Goal: Task Accomplishment & Management: Complete application form

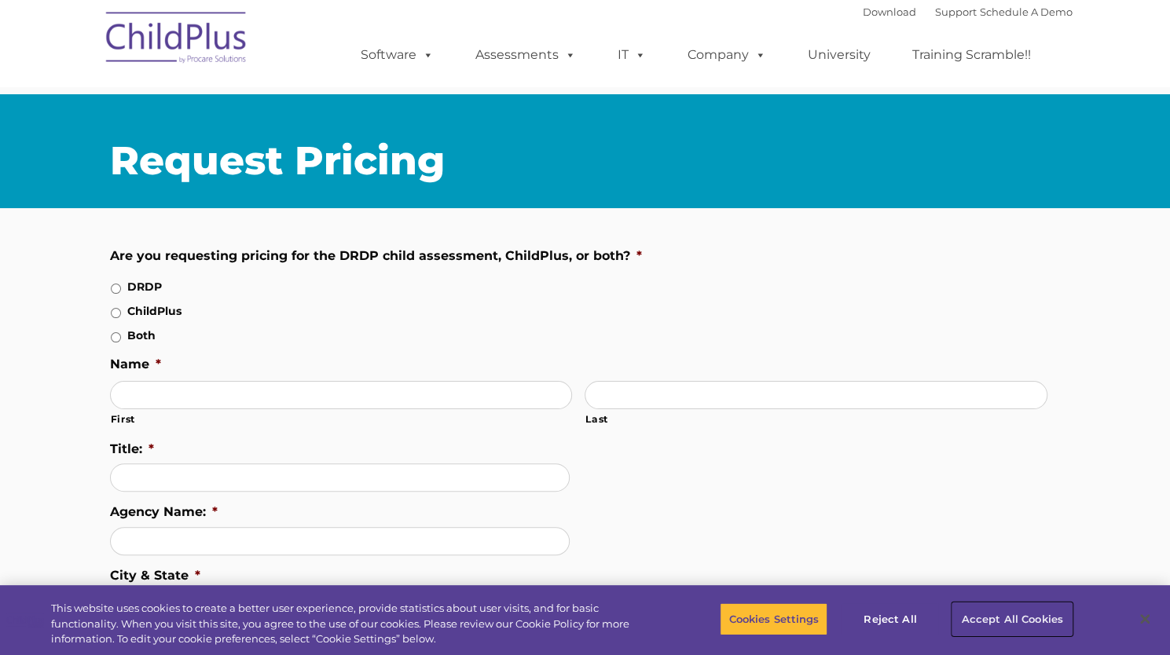
click at [1032, 603] on button "Accept All Cookies" at bounding box center [1011, 619] width 119 height 33
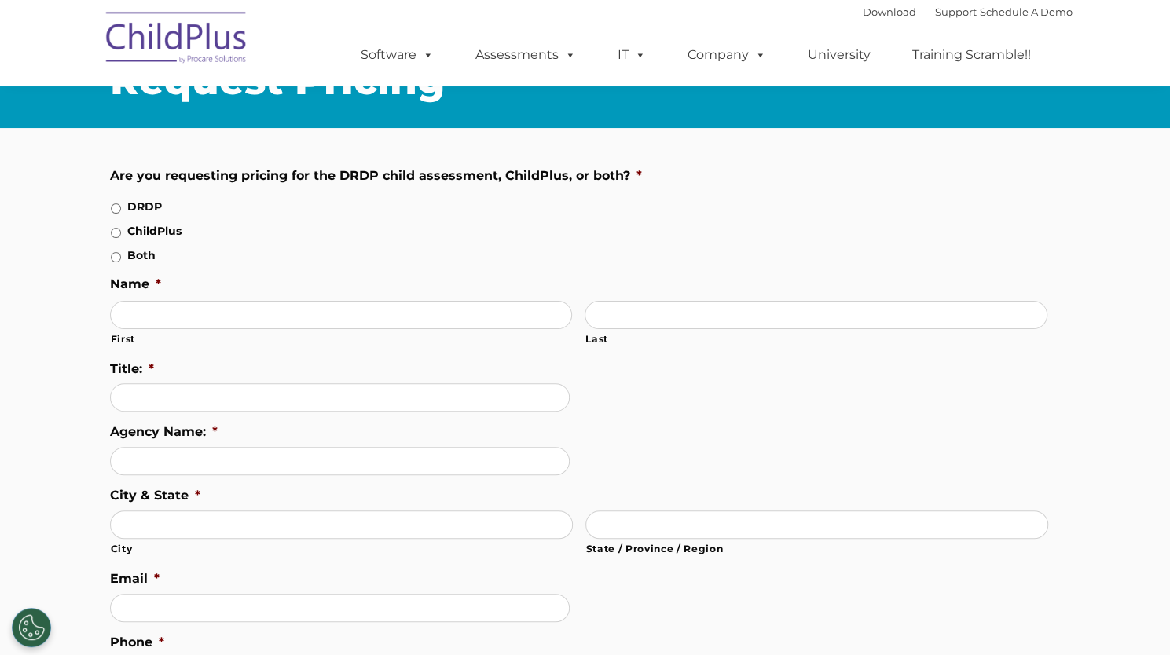
scroll to position [82, 0]
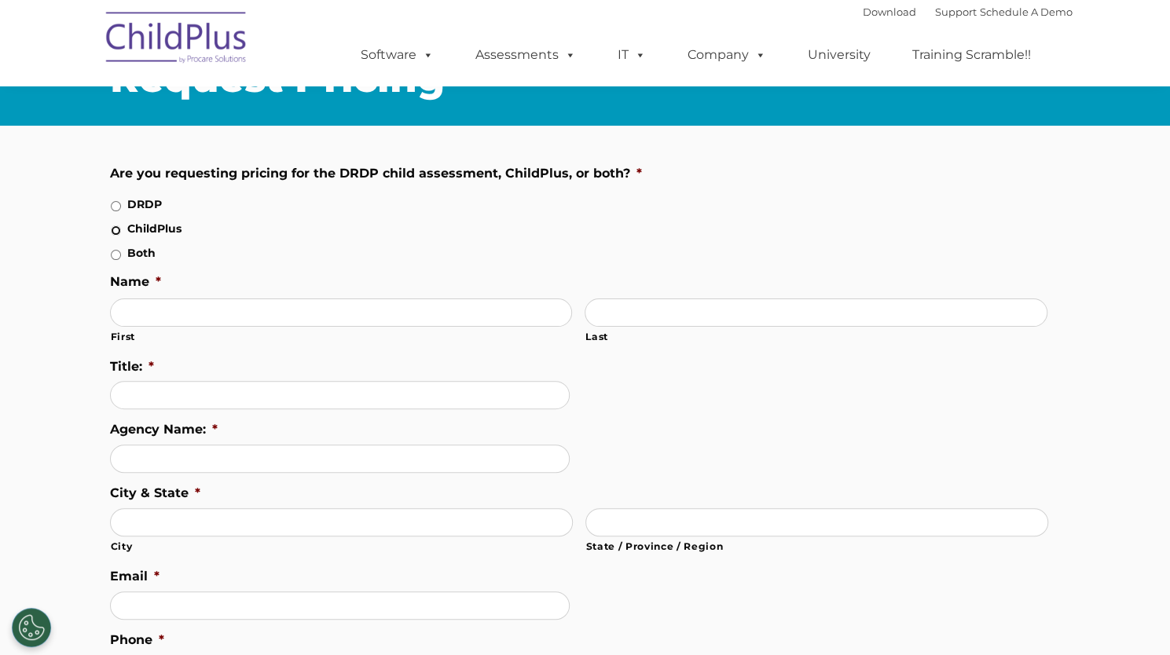
click at [117, 236] on input "ChildPlus" at bounding box center [116, 230] width 10 height 10
radio input "true"
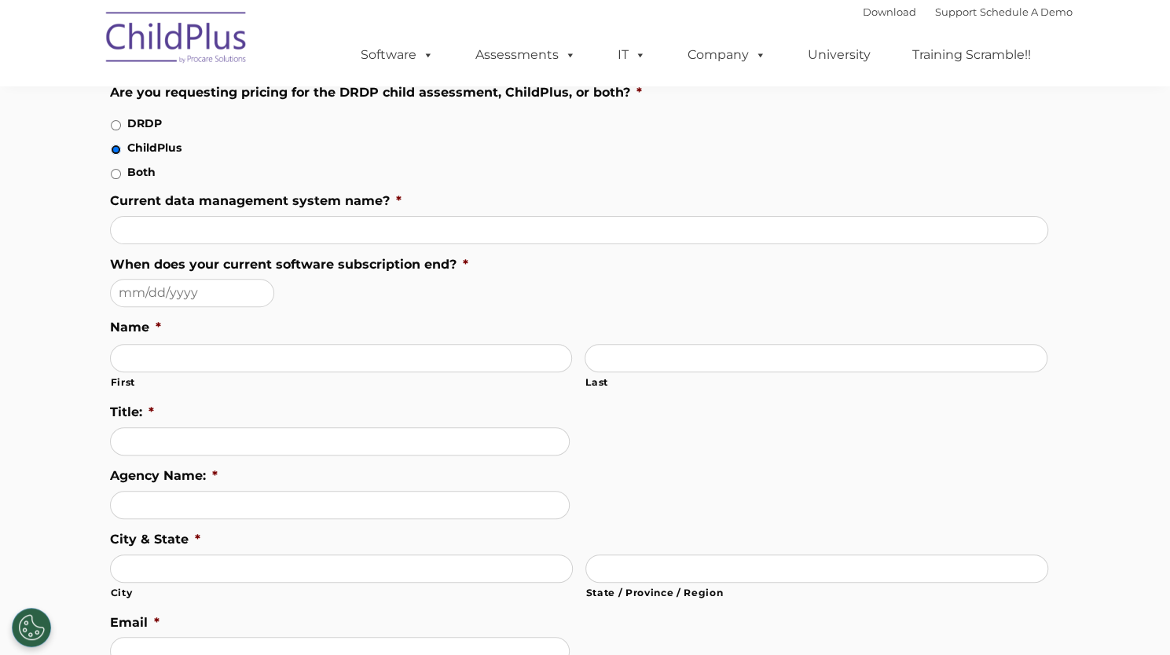
scroll to position [164, 0]
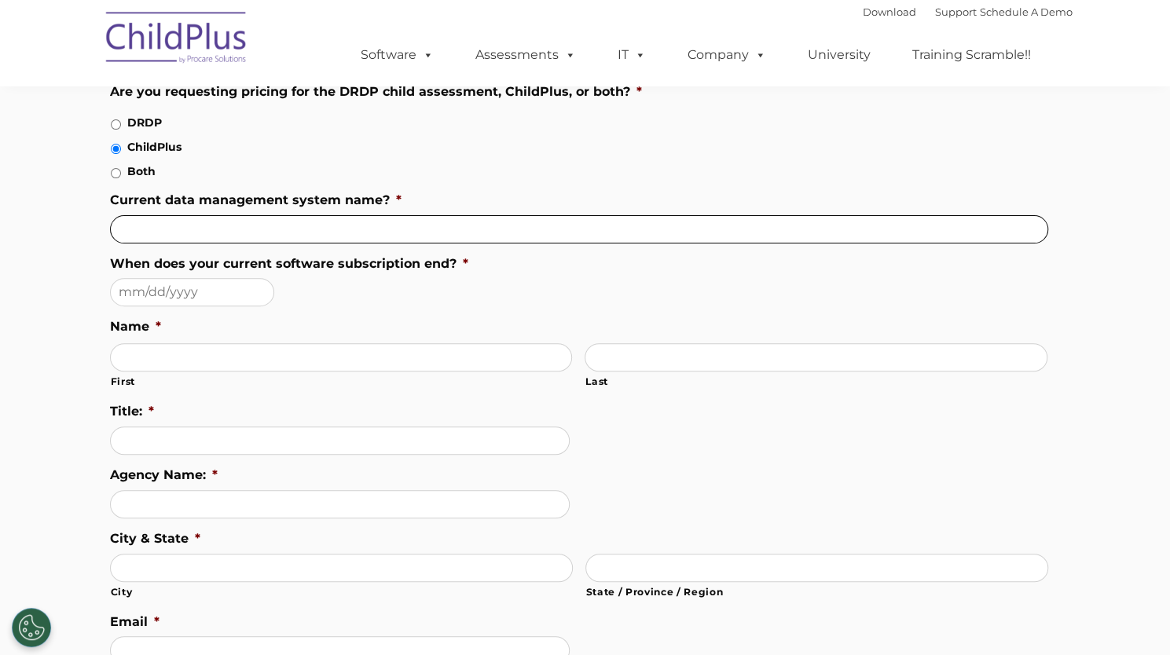
click at [261, 244] on input "Current data management system name? *" at bounding box center [579, 229] width 938 height 28
type input "n/a"
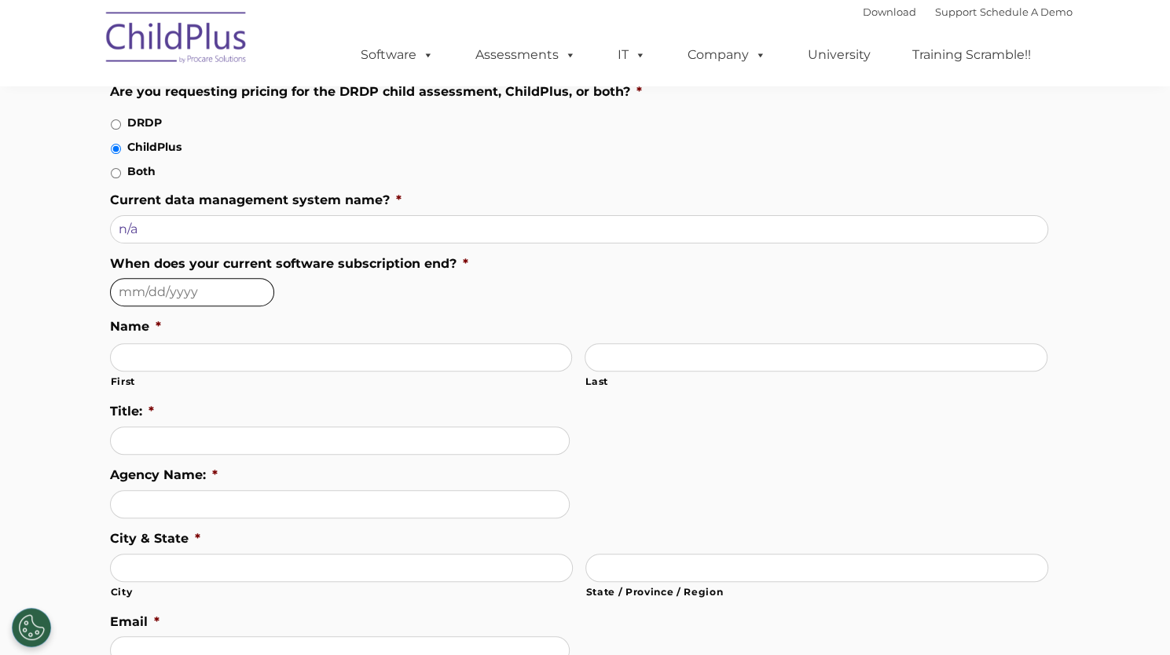
click at [131, 306] on input "When does your current software subscription end? *" at bounding box center [192, 292] width 164 height 28
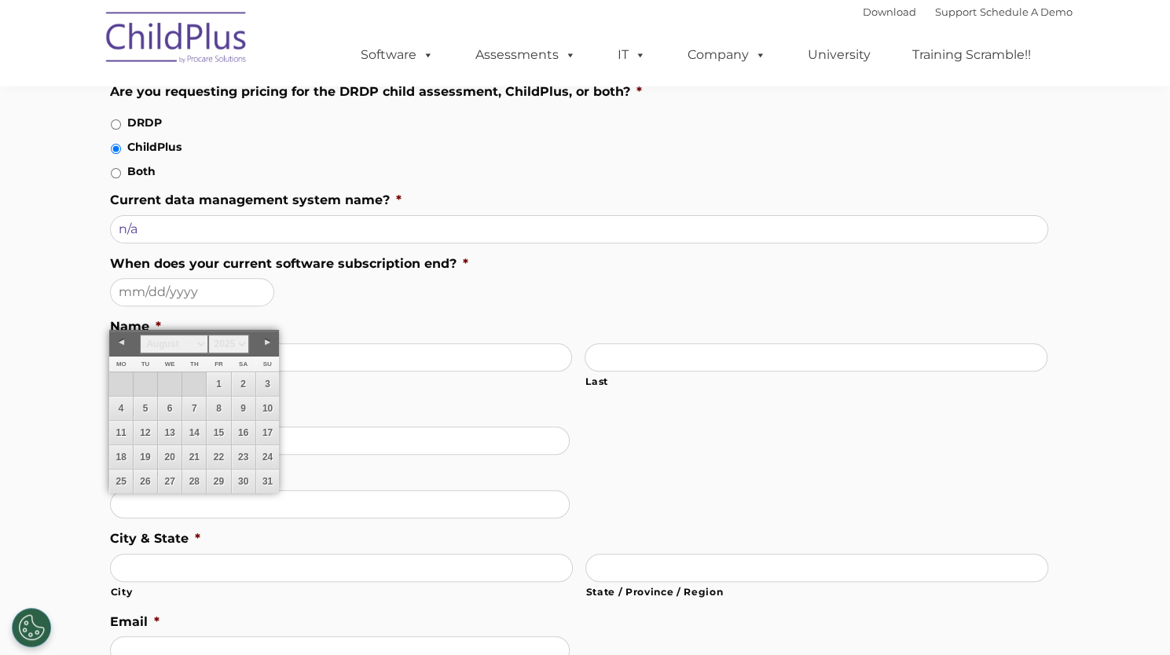
click at [267, 341] on link "Next" at bounding box center [267, 343] width 24 height 24
click at [148, 489] on link "30" at bounding box center [146, 482] width 24 height 24
type input "[DATE]"
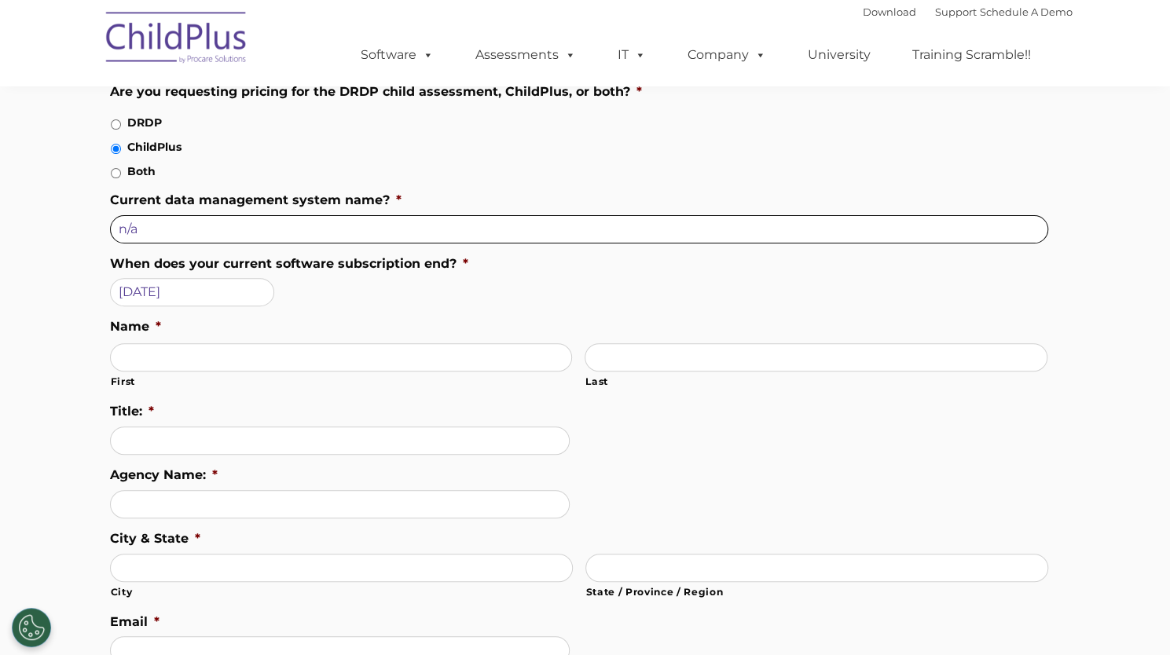
click at [157, 244] on input "n/a" at bounding box center [579, 229] width 938 height 28
type input "n"
type input "C"
type input "n/a"
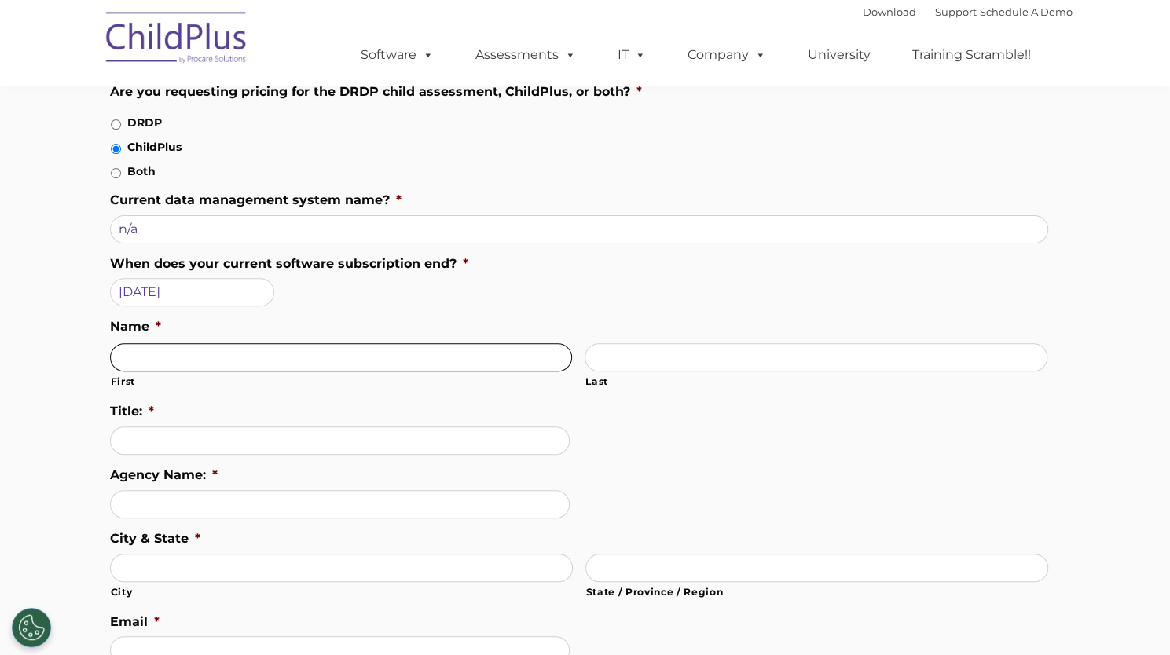
click at [171, 372] on input "First" at bounding box center [341, 357] width 463 height 28
type input "[PERSON_NAME]"
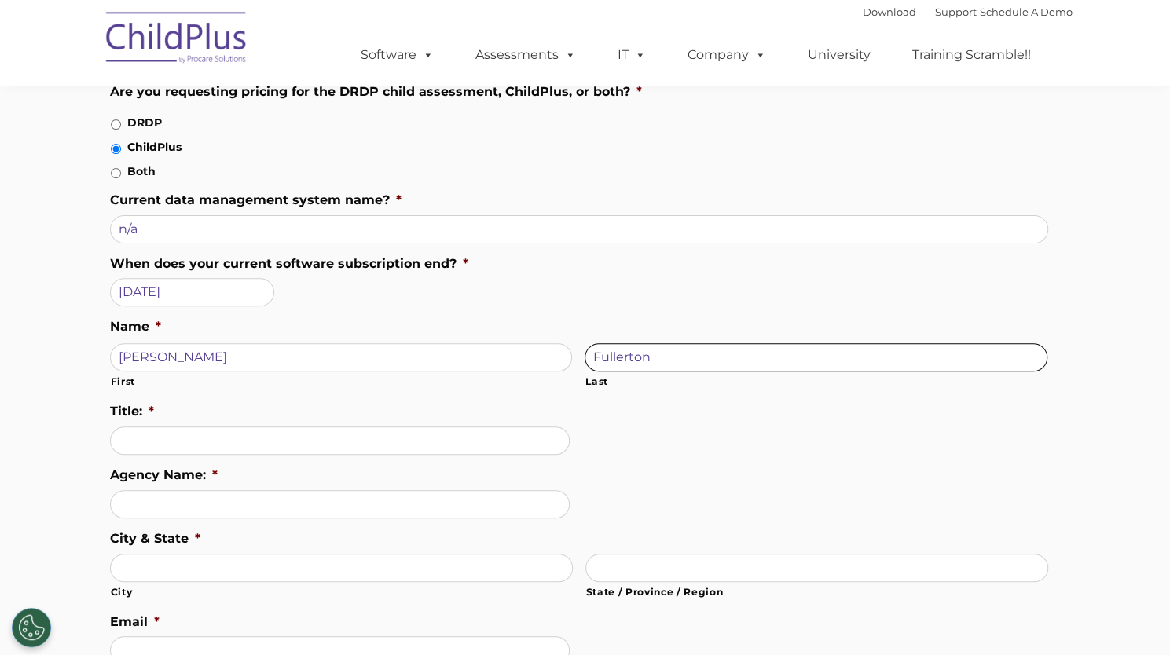
type input "Fullerton"
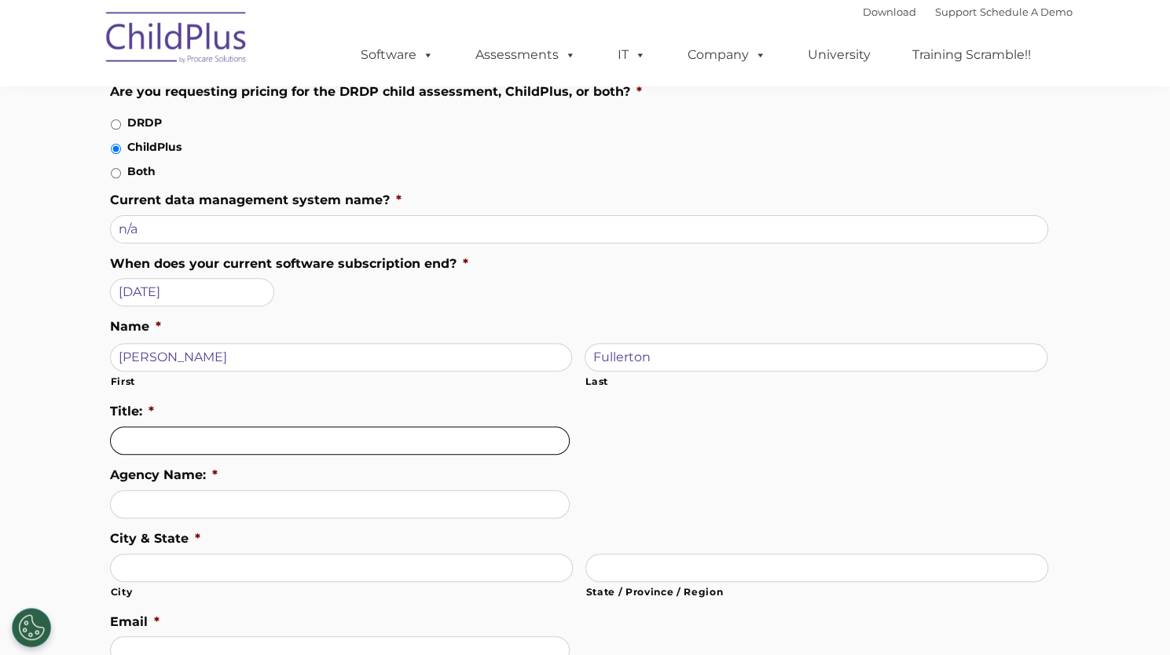
click at [171, 455] on input "Title: *" at bounding box center [340, 441] width 460 height 28
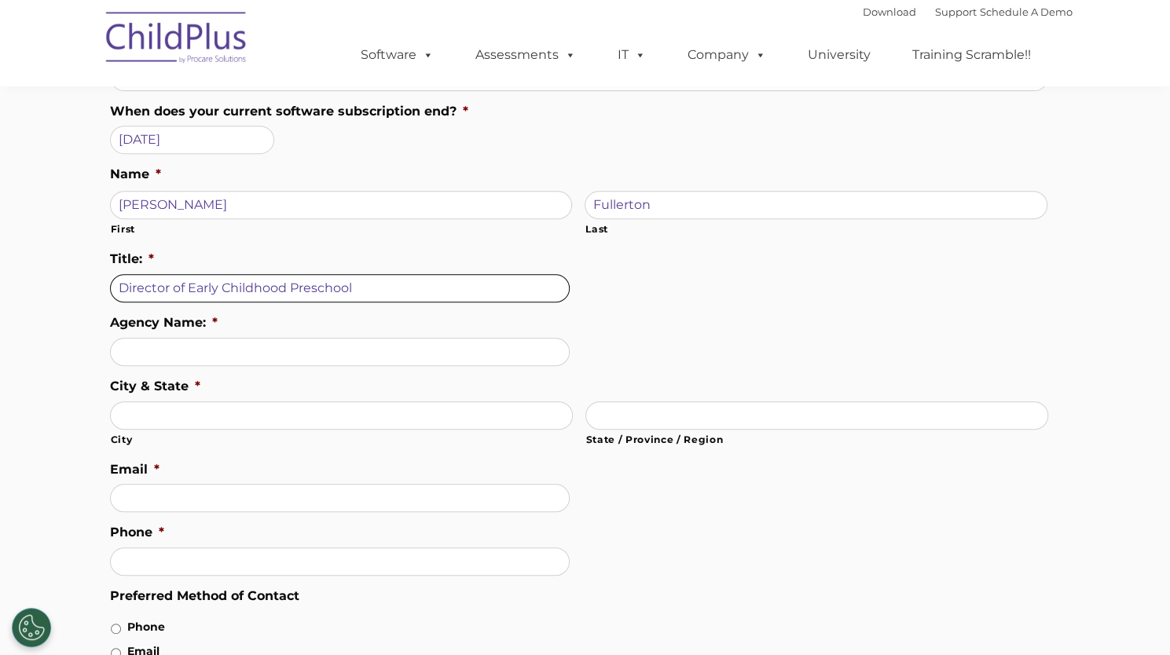
scroll to position [325, 0]
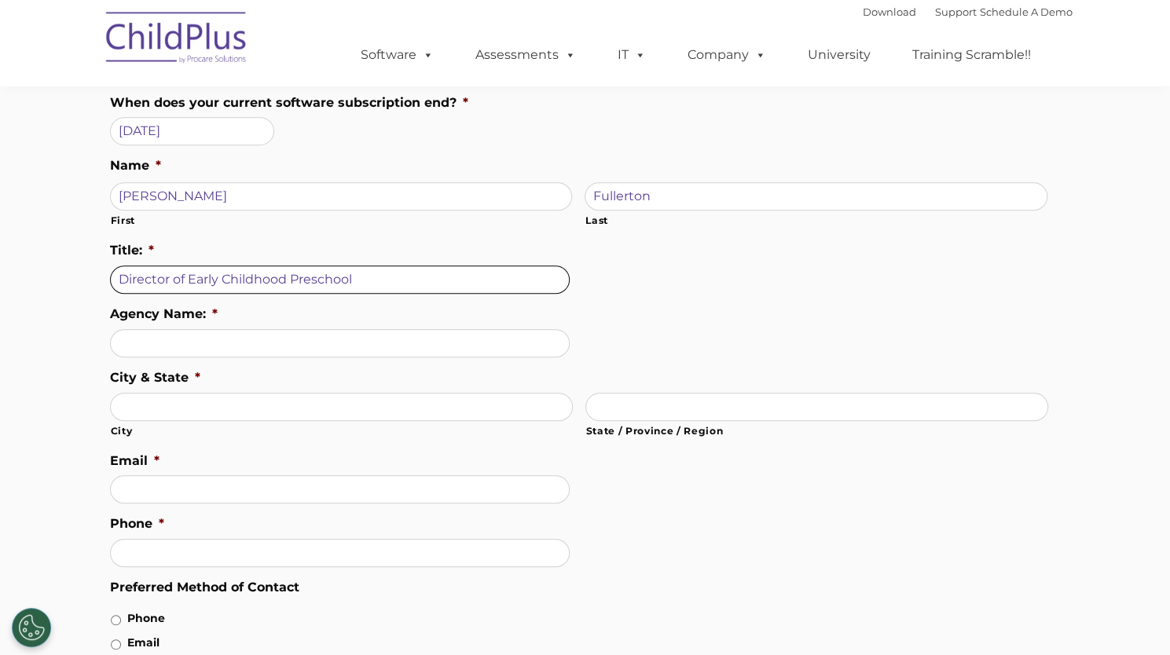
type input "Director of Early Childhood Preschool"
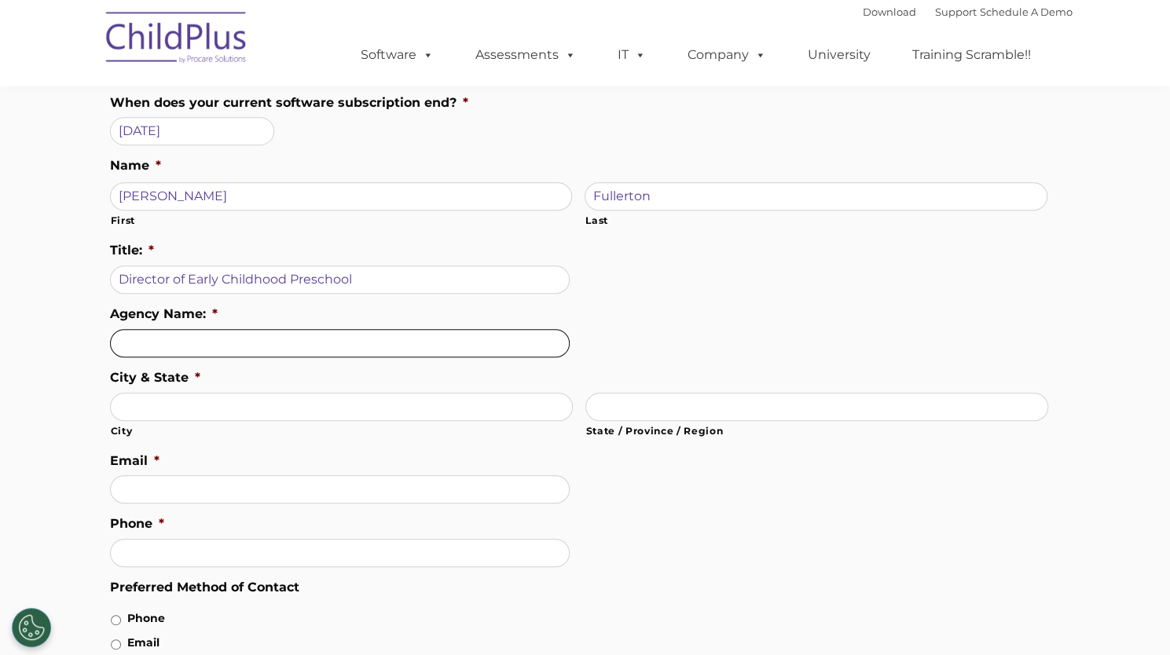
click at [180, 357] on input "Agency Name: *" at bounding box center [340, 343] width 460 height 28
type input "Regional Office of Education #33"
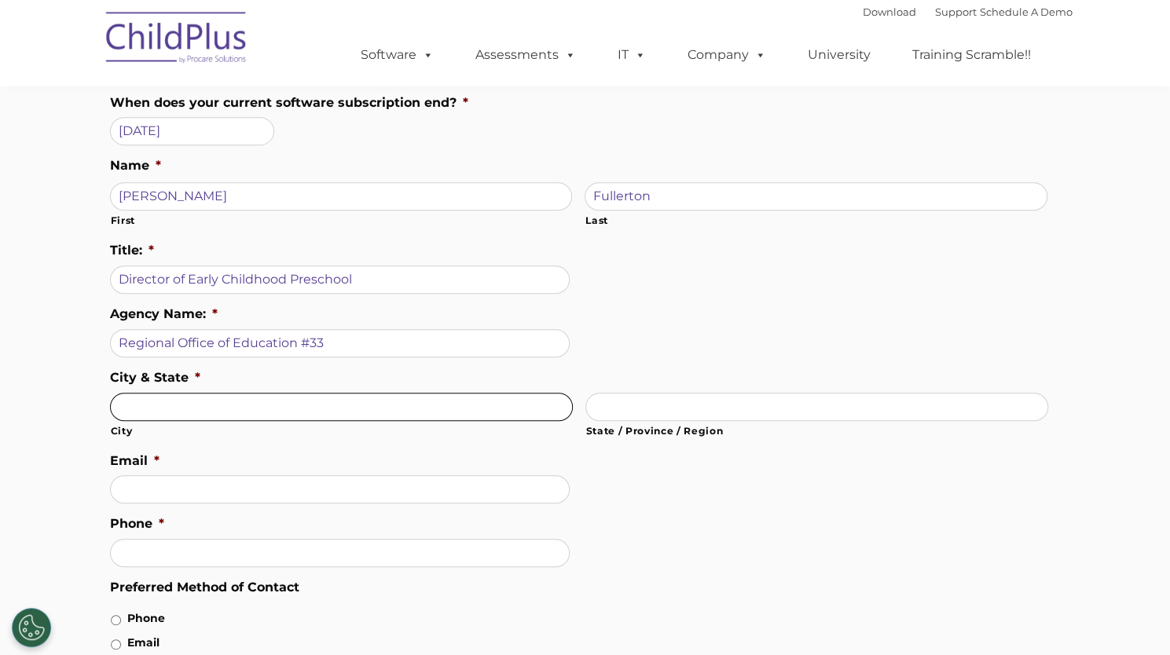
click at [181, 421] on input "City" at bounding box center [341, 407] width 463 height 28
type input "Galesburg"
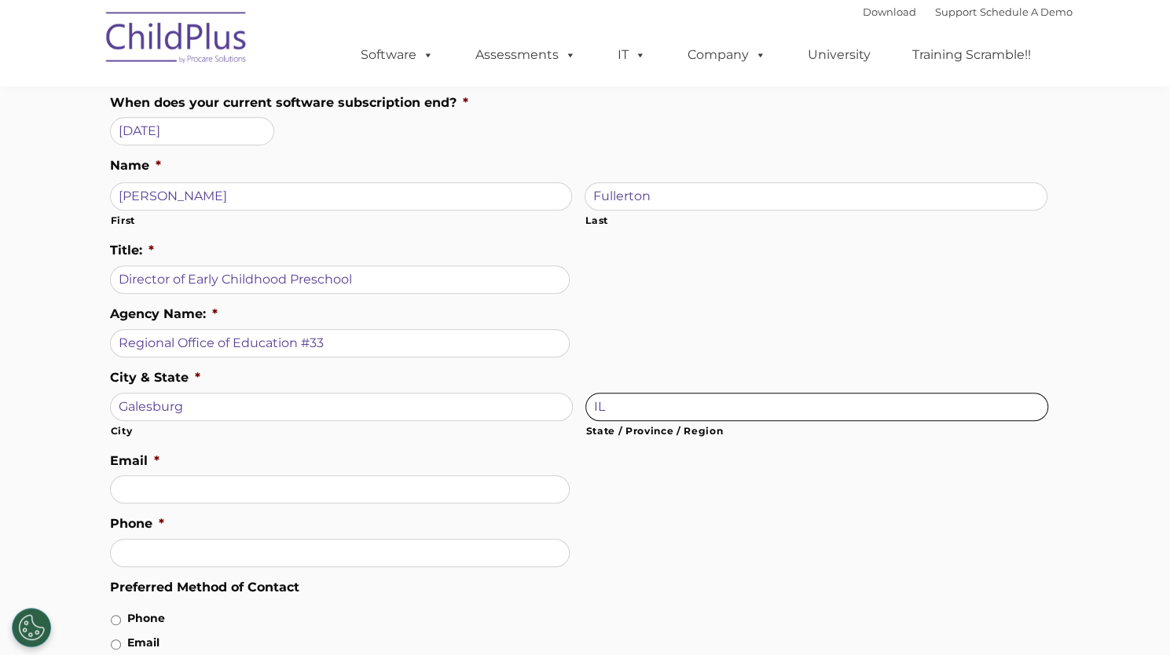
type input "IL"
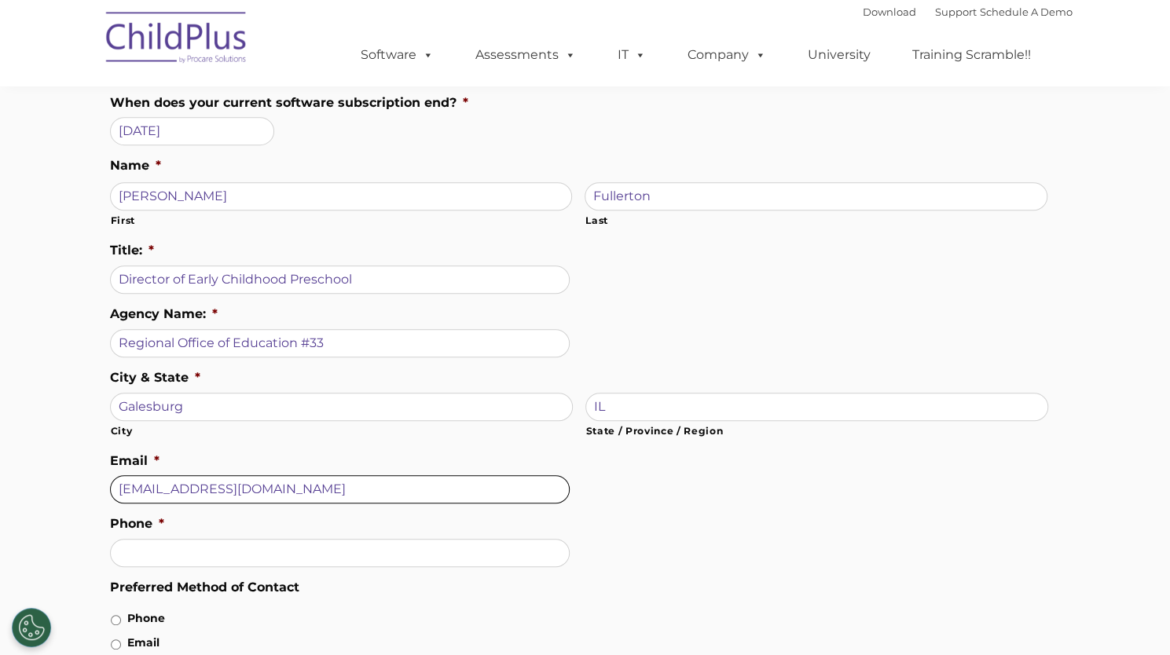
type input "[EMAIL_ADDRESS][DOMAIN_NAME]"
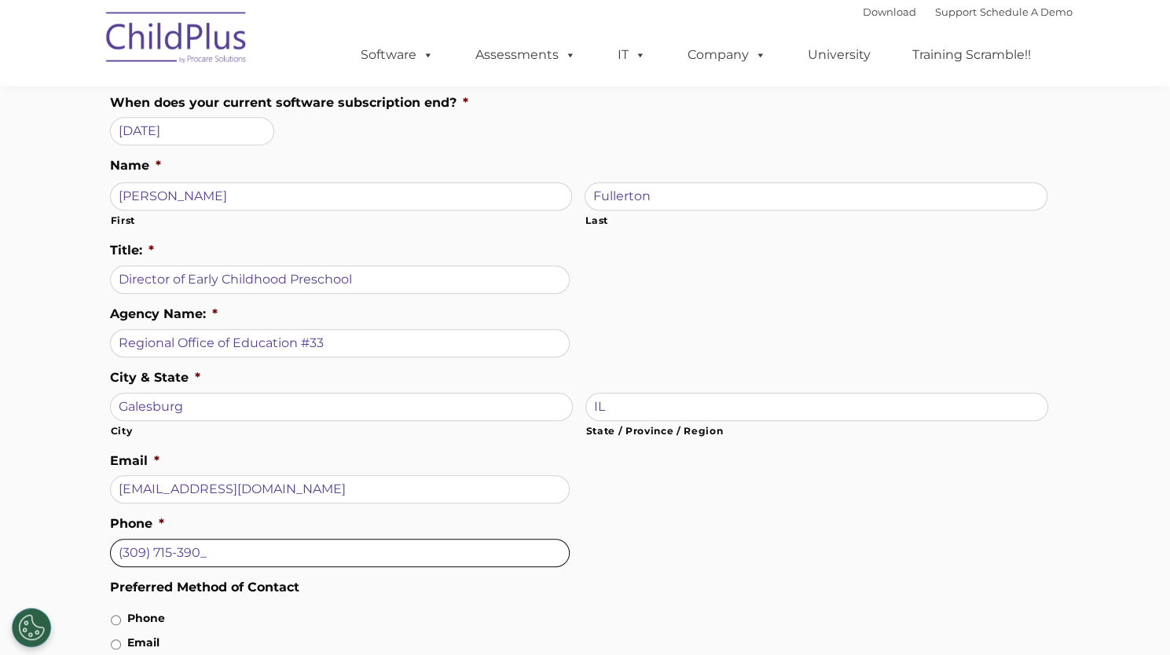
type input "[PHONE_NUMBER]"
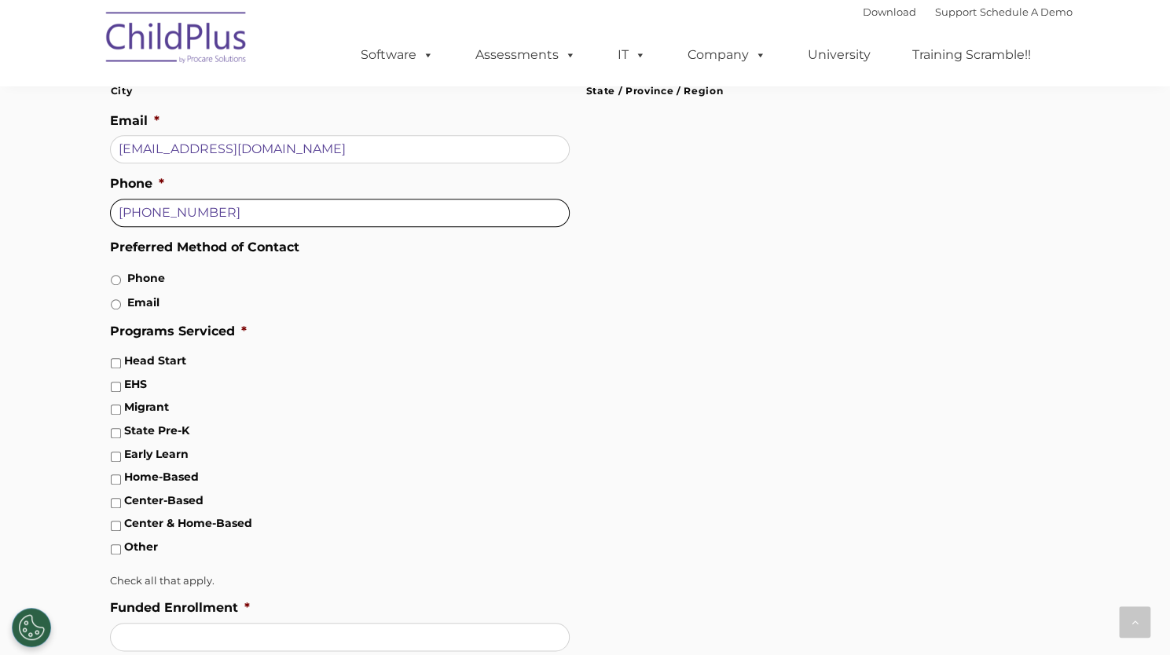
scroll to position [666, 0]
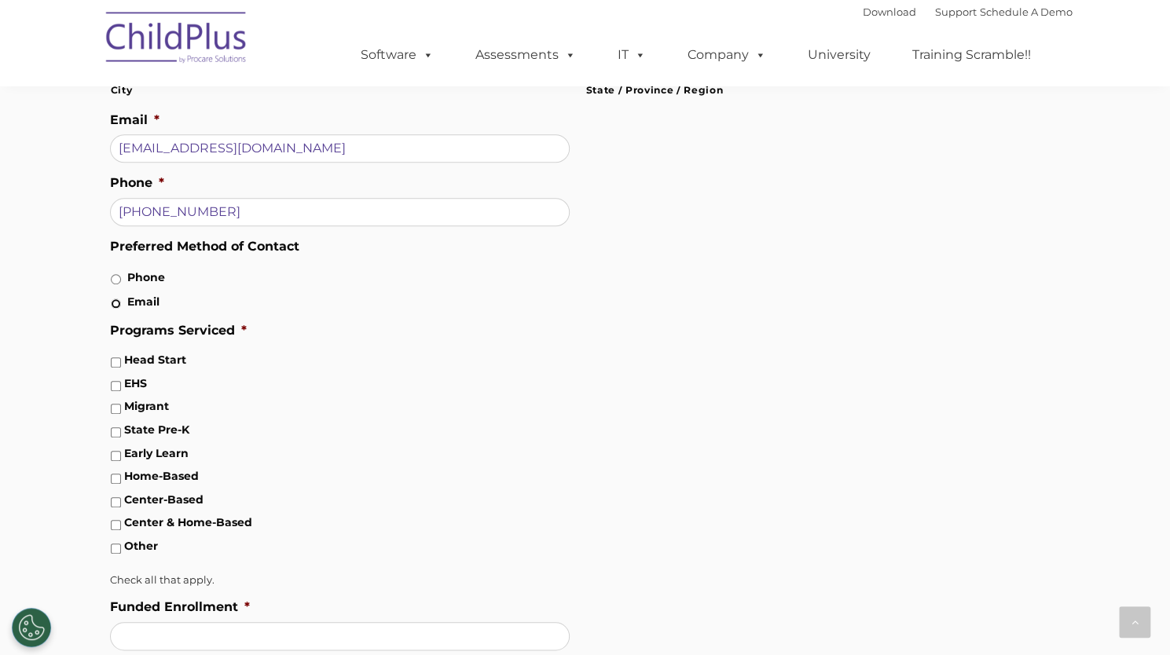
click at [114, 309] on input "Email" at bounding box center [116, 304] width 10 height 10
radio input "true"
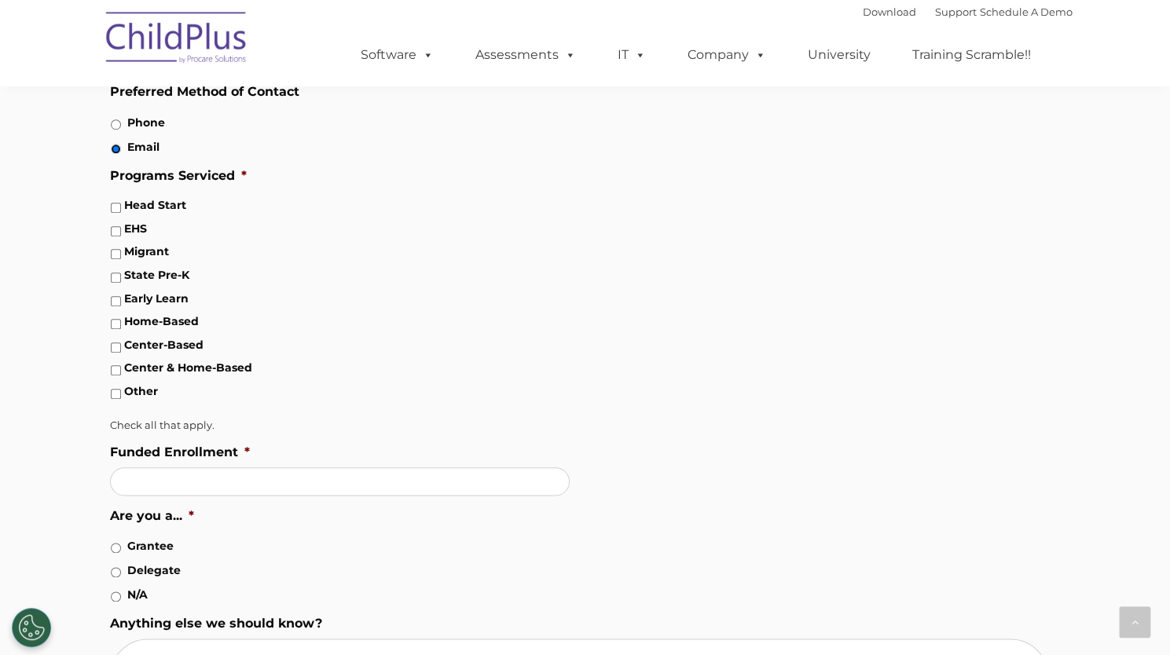
scroll to position [827, 0]
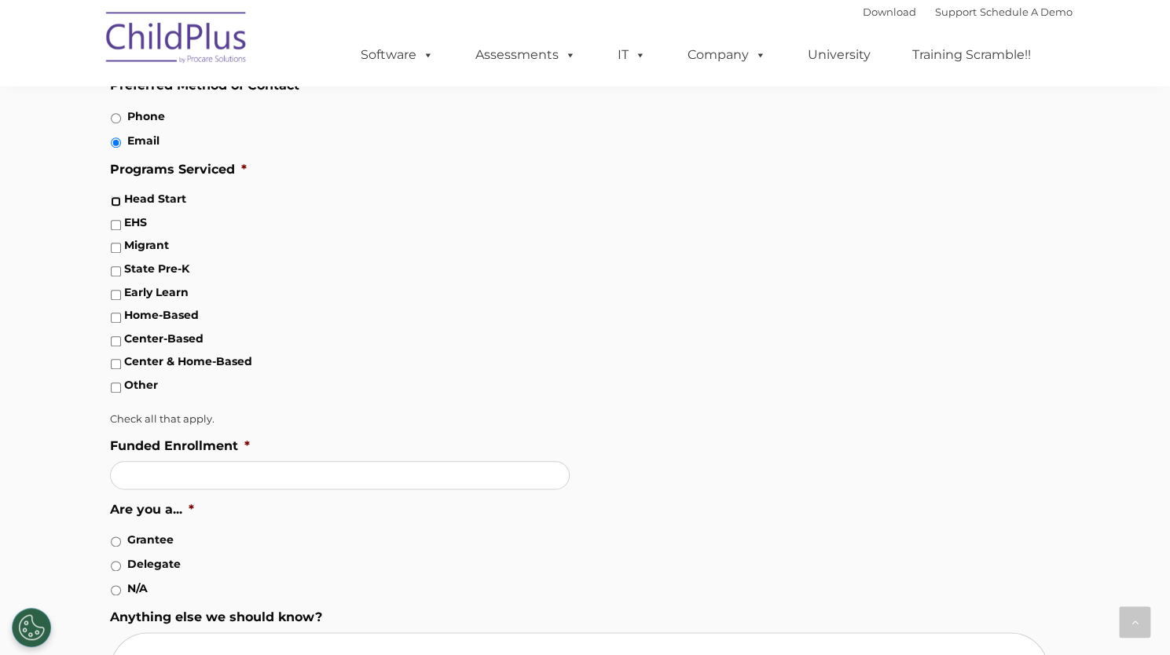
click at [115, 207] on input "Head Start" at bounding box center [116, 201] width 10 height 10
checkbox input "true"
click at [108, 274] on div "Are you requesting pricing for the DRDP child assessment, ChildPlus, or both? *…" at bounding box center [585, 113] width 974 height 1464
click at [115, 230] on input "EHS" at bounding box center [116, 225] width 10 height 10
checkbox input "true"
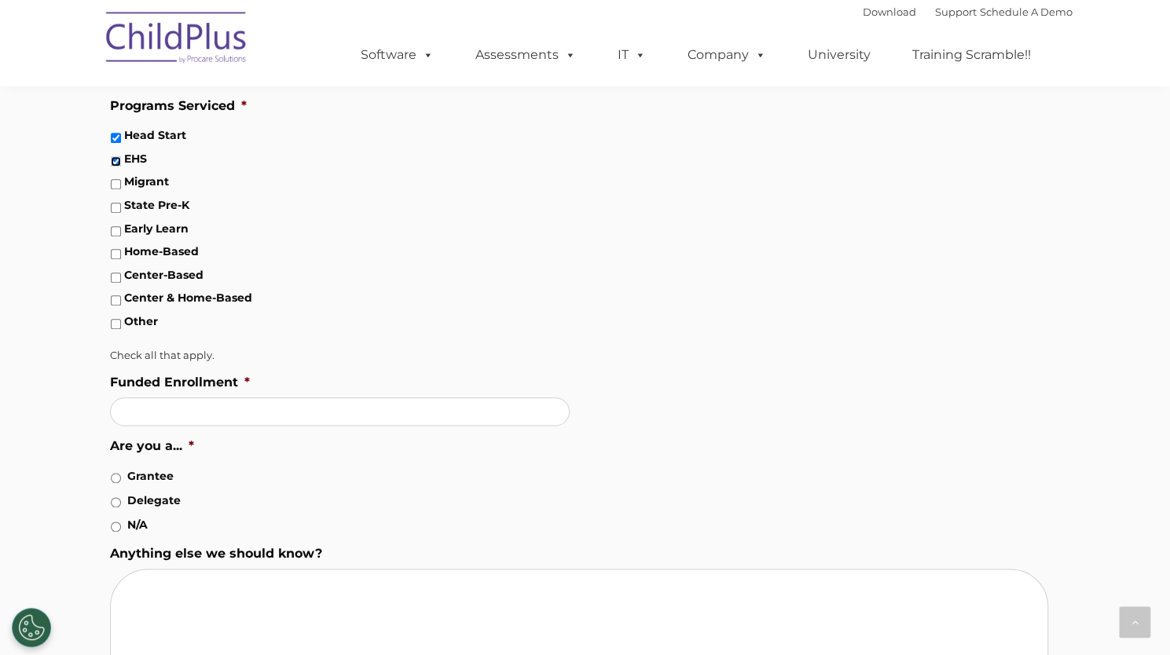
scroll to position [909, 0]
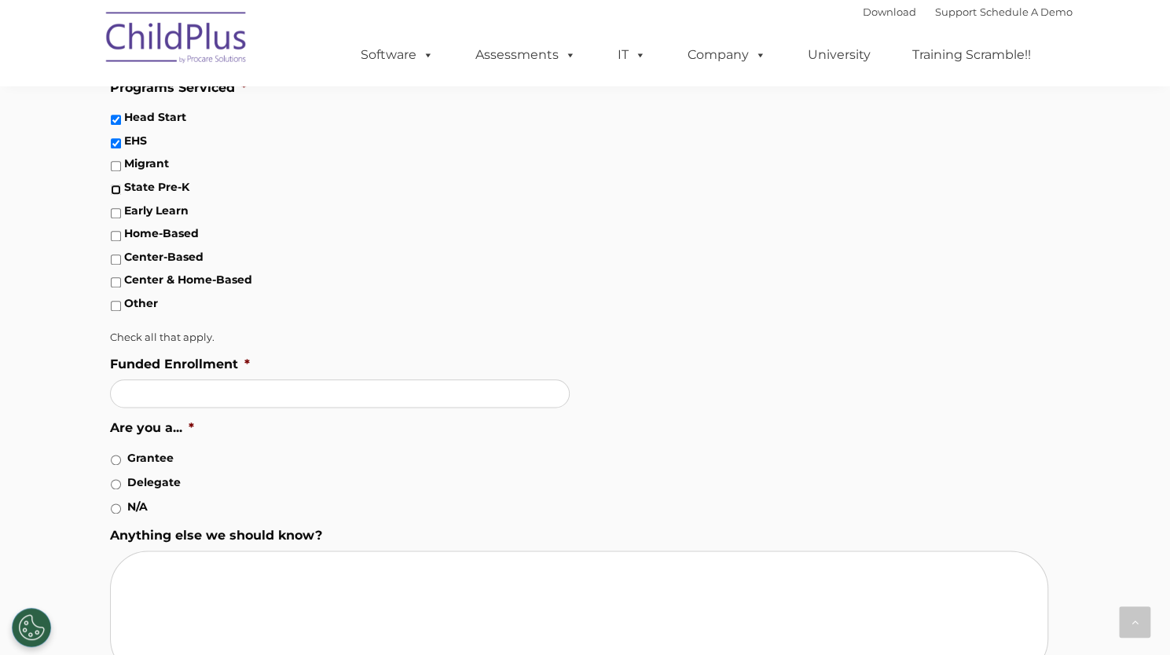
click at [115, 195] on input "State Pre-K" at bounding box center [116, 190] width 10 height 10
checkbox input "true"
click at [113, 288] on input "Center & Home-Based" at bounding box center [116, 282] width 10 height 10
checkbox input "true"
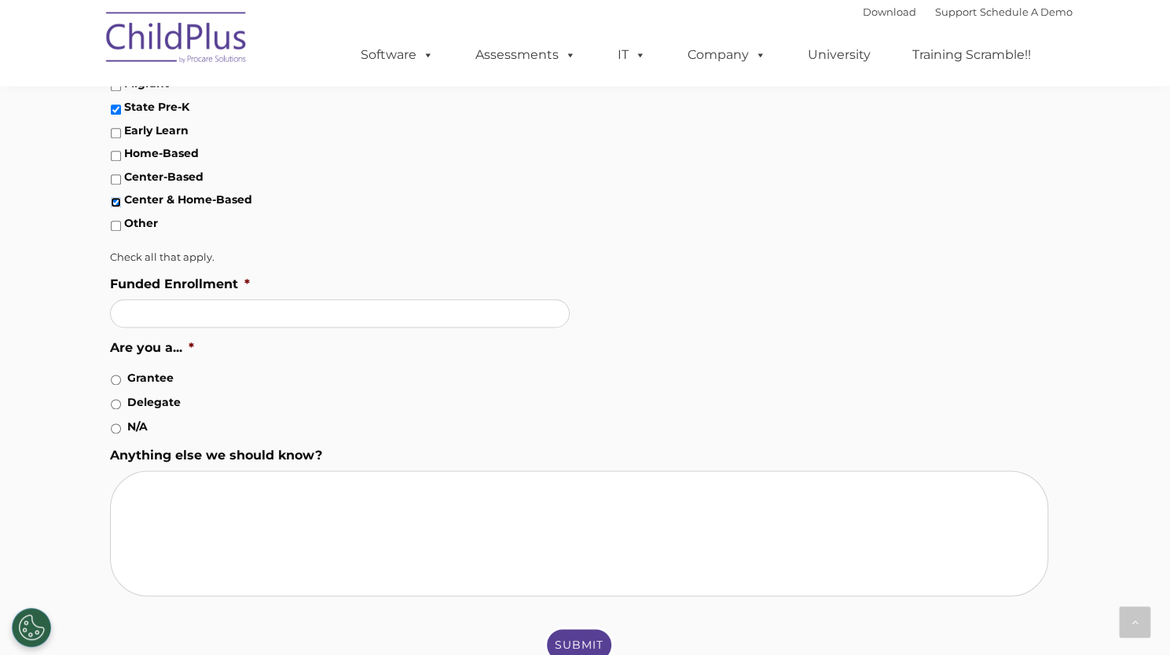
scroll to position [992, 0]
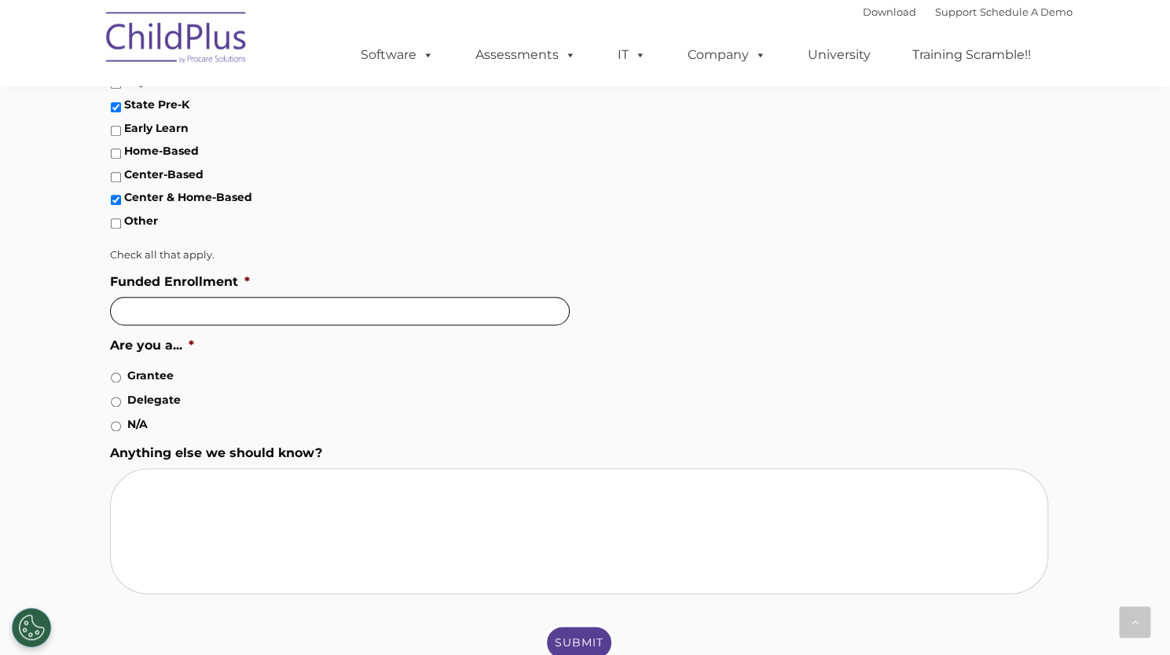
click at [154, 325] on input "Funded Enrollment *" at bounding box center [340, 311] width 460 height 28
type input "180"
click at [111, 205] on input "Center & Home-Based" at bounding box center [116, 200] width 10 height 10
checkbox input "false"
click at [112, 112] on input "State Pre-K" at bounding box center [116, 107] width 10 height 10
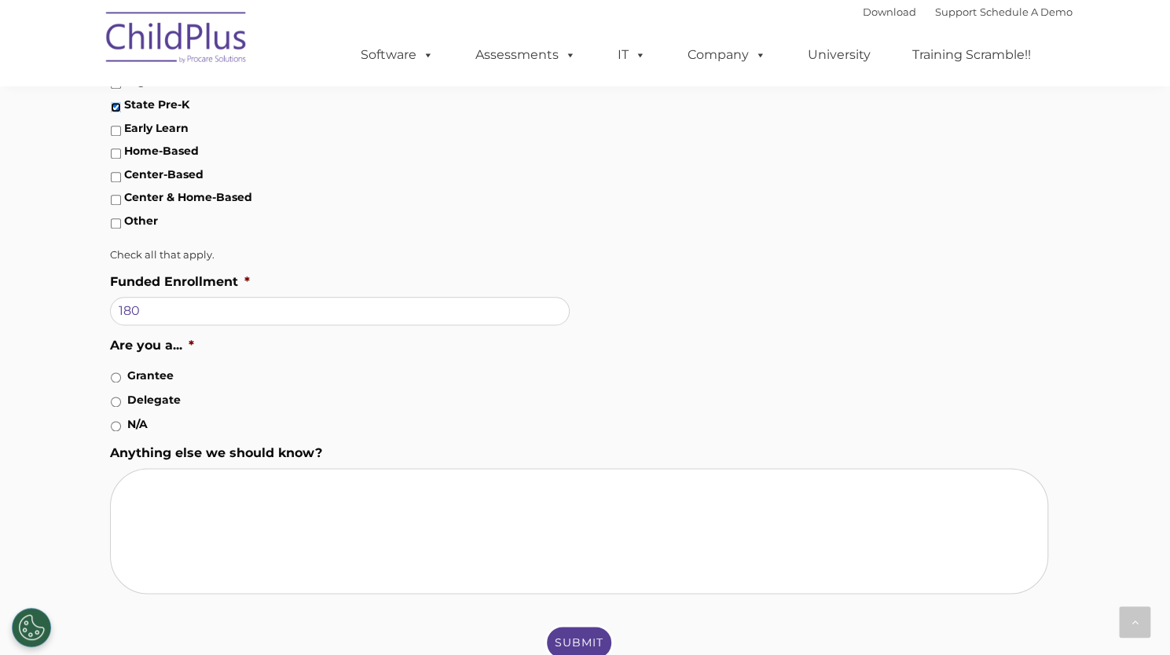
checkbox input "false"
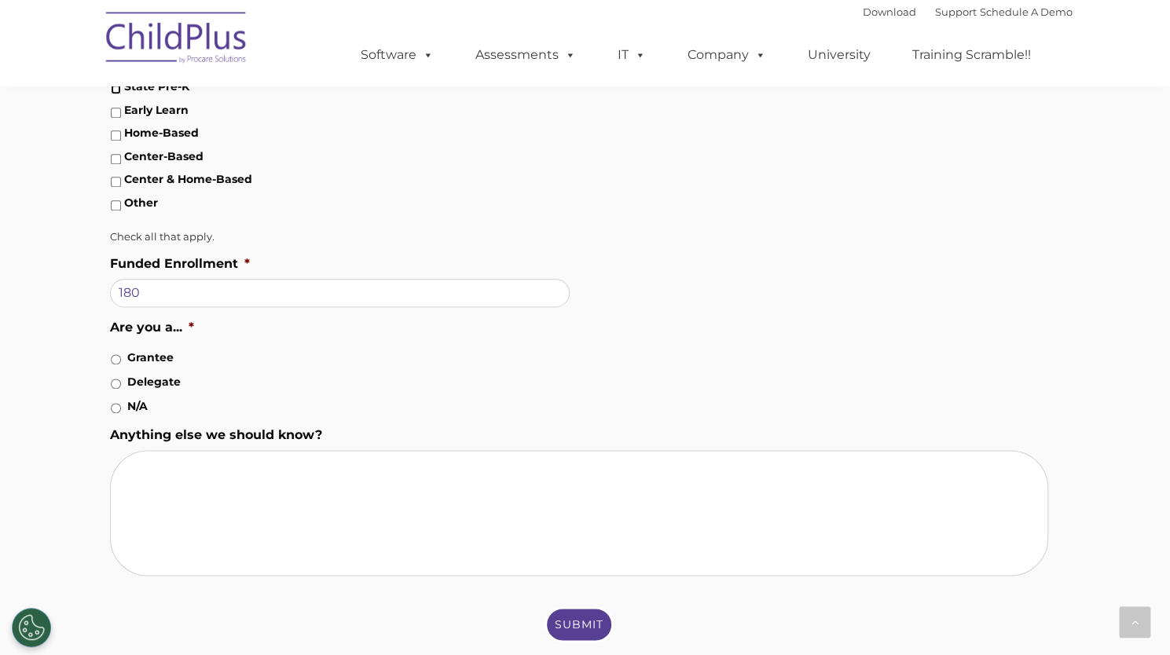
scroll to position [1016, 0]
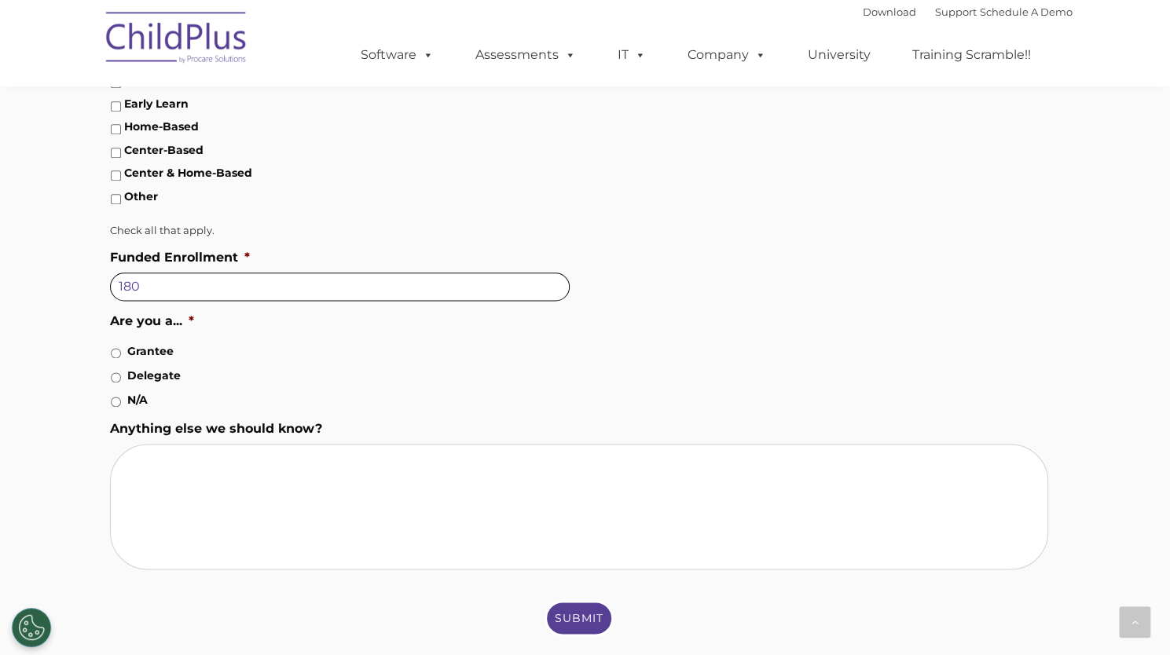
click at [167, 301] on input "180" at bounding box center [340, 287] width 460 height 28
type input "1"
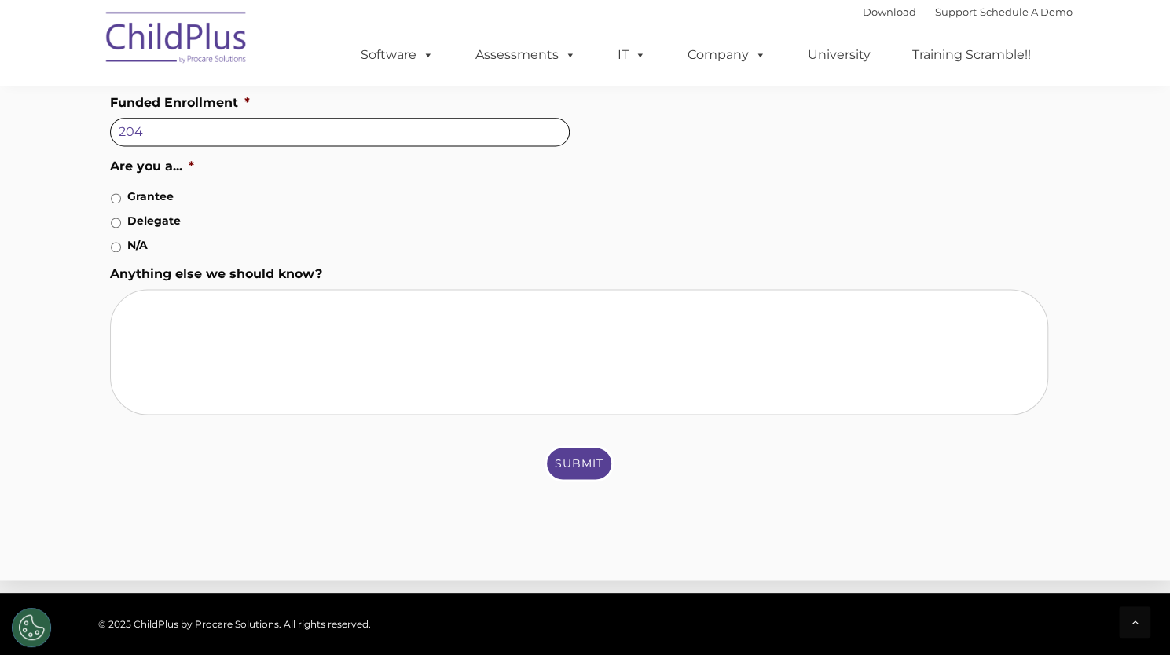
scroll to position [1177, 0]
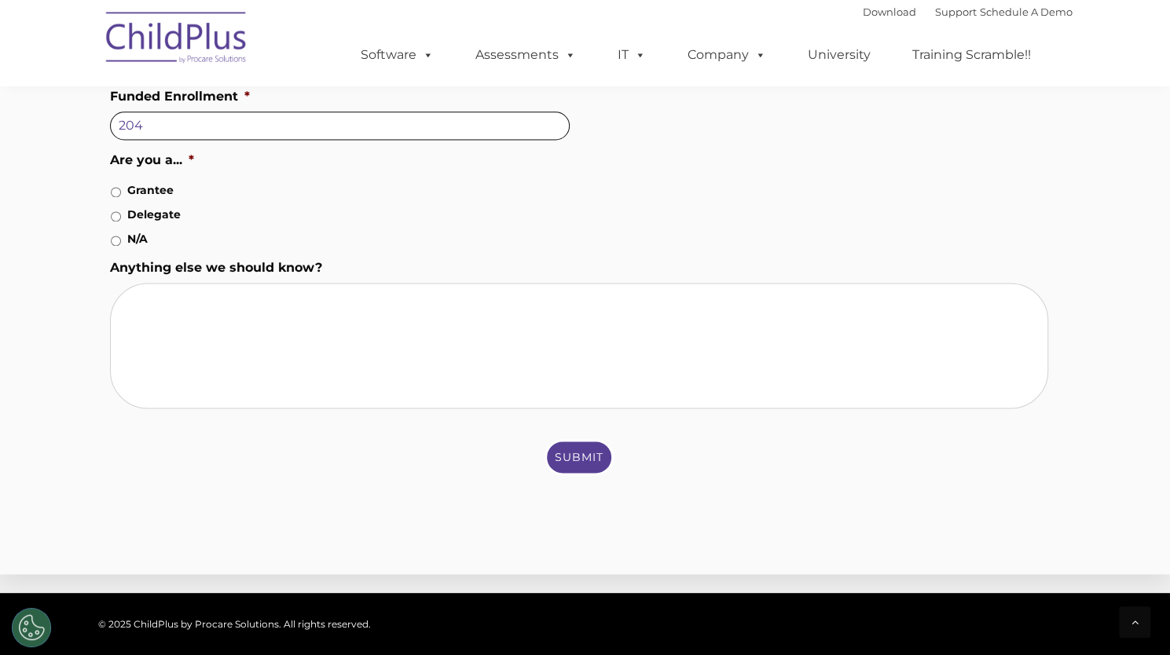
type input "204"
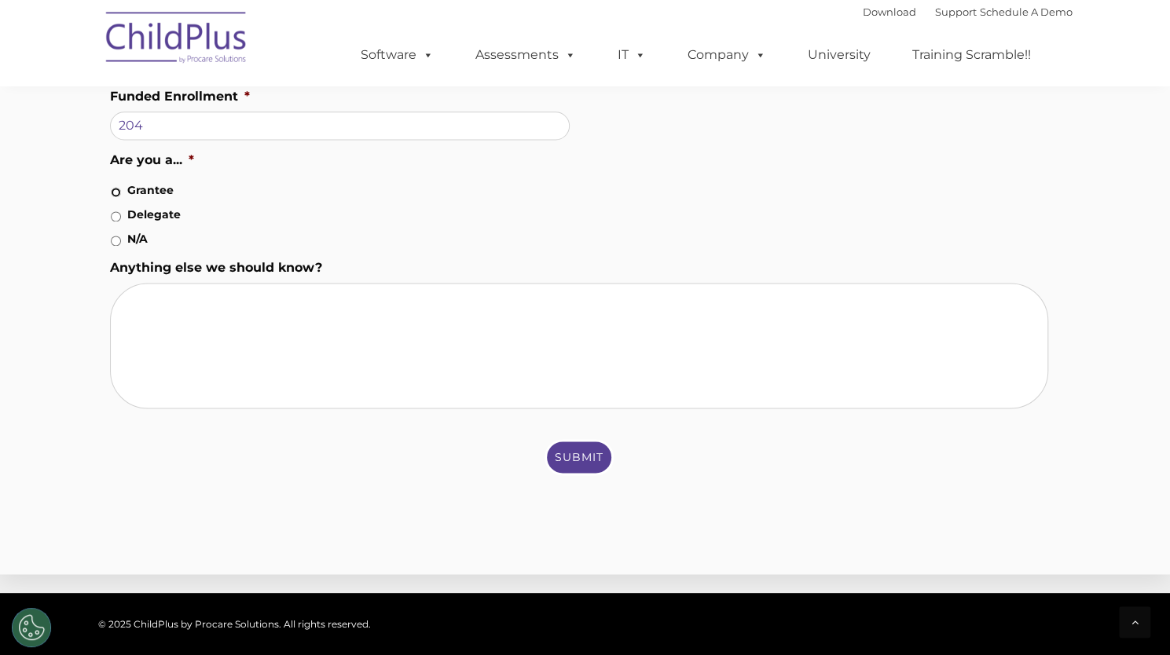
click at [118, 197] on input "Grantee" at bounding box center [116, 192] width 10 height 10
radio input "true"
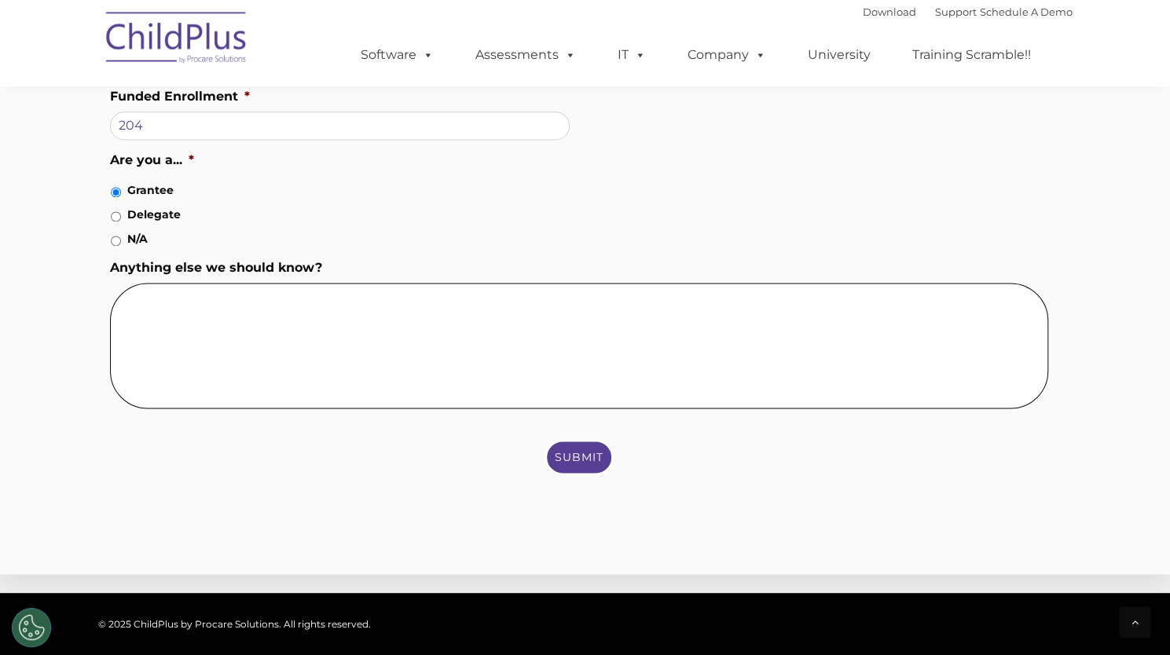
click at [286, 401] on textarea "Anything else we should know?" at bounding box center [579, 346] width 938 height 126
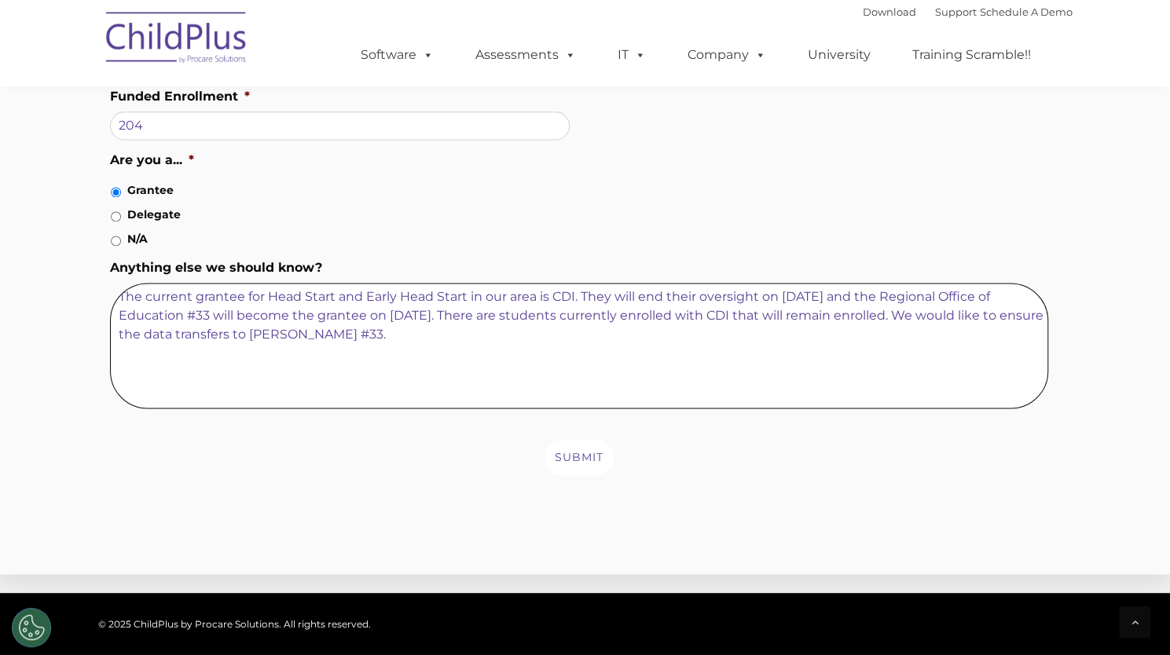
type textarea "The current grantee for Head Start and Early Head Start in our area is CDI. The…"
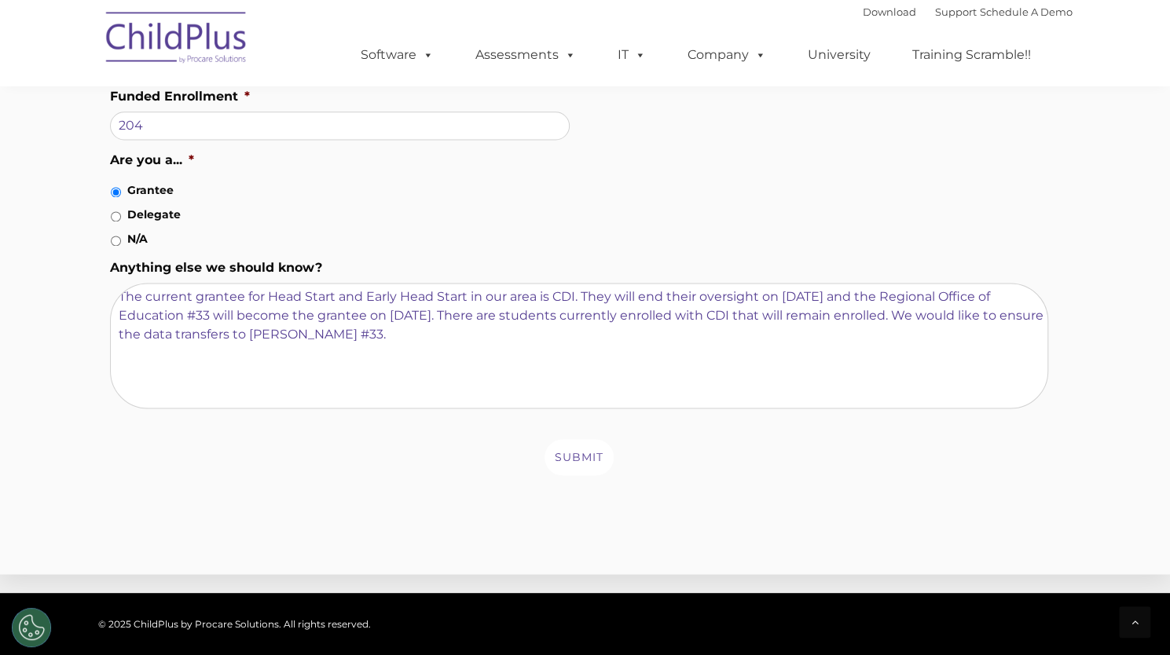
click at [569, 475] on input "Submit" at bounding box center [578, 457] width 69 height 36
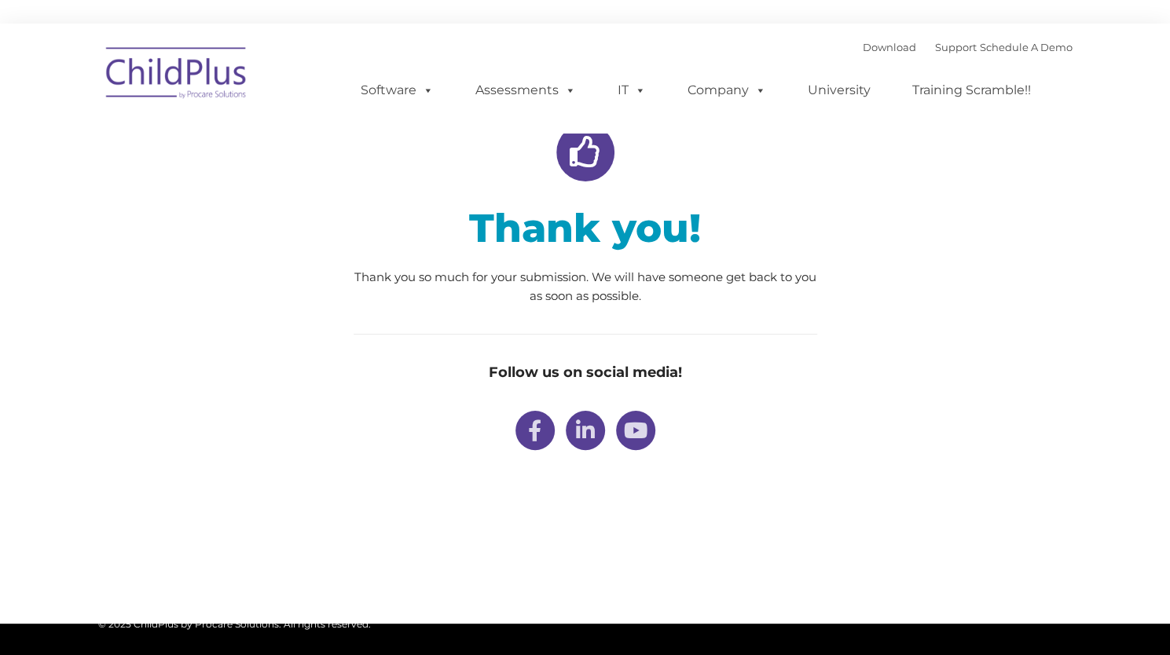
type input ""
